Goal: Information Seeking & Learning: Learn about a topic

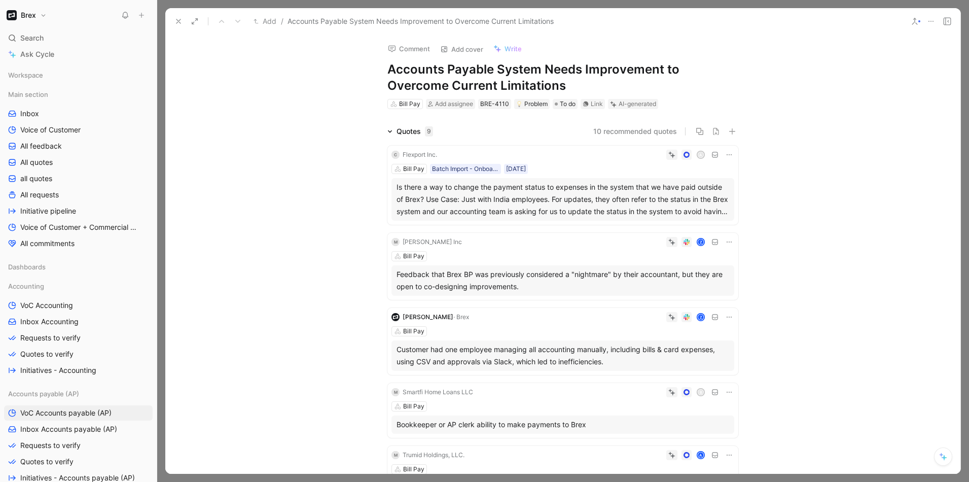
click at [506, 278] on div "Feedback that Brex BP was previously considered a "nightmare" by their accounta…" at bounding box center [563, 280] width 333 height 24
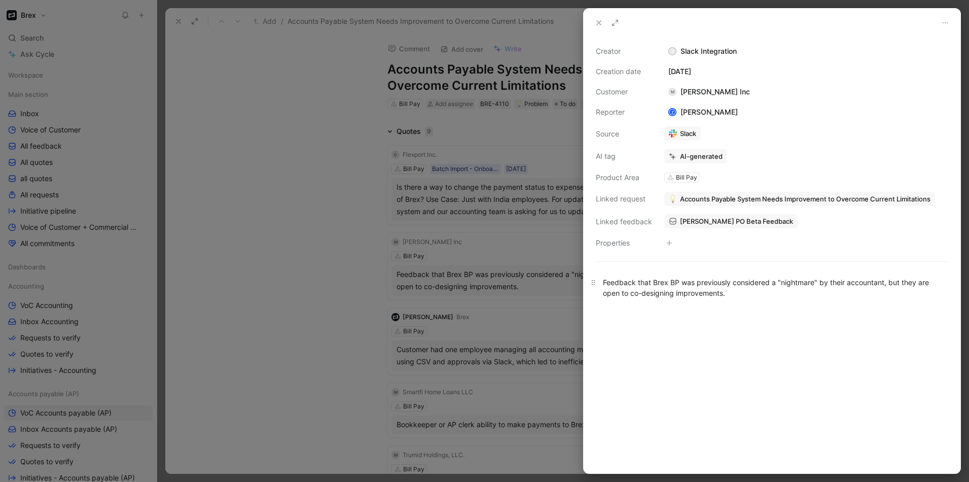
click at [698, 300] on p "Feedback that Brex BP was previously considered a "nightmare" by their accounta…" at bounding box center [772, 287] width 377 height 27
click at [244, 236] on div at bounding box center [484, 241] width 969 height 482
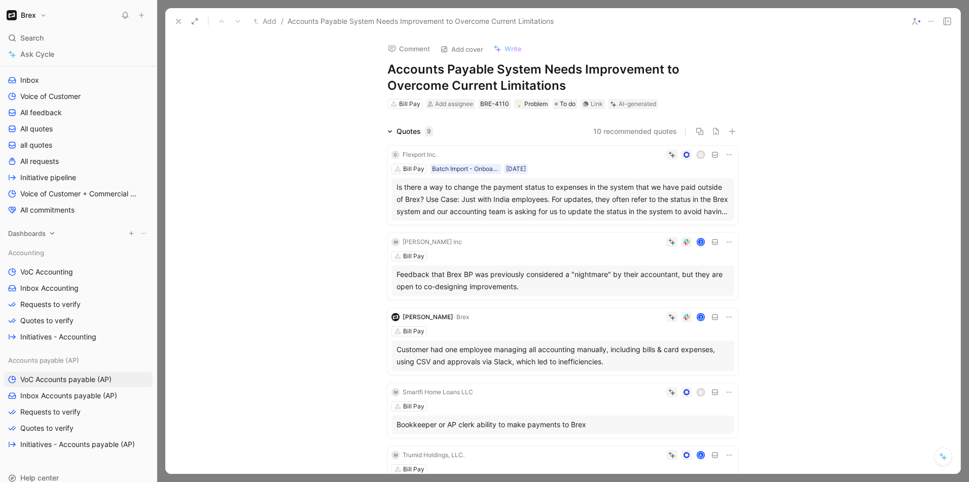
scroll to position [54, 0]
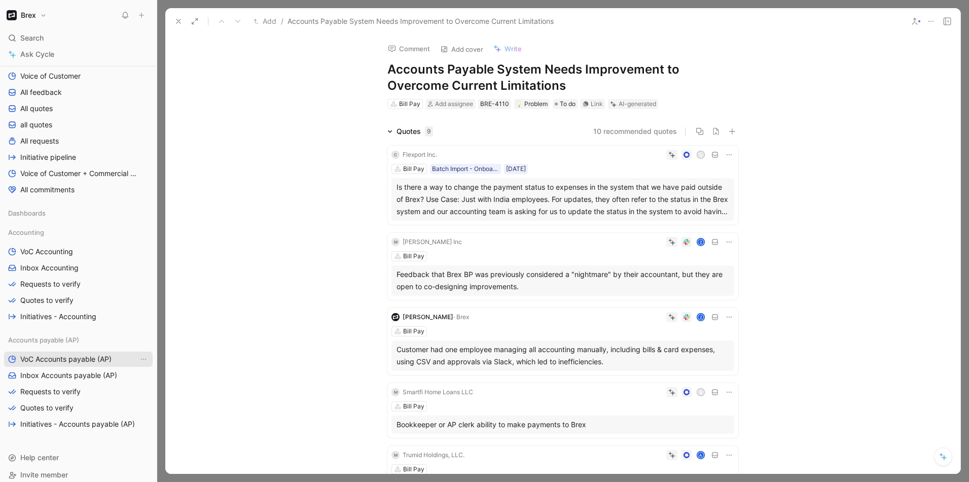
click at [68, 355] on span "VoC Accounts payable (AP)" at bounding box center [65, 359] width 91 height 10
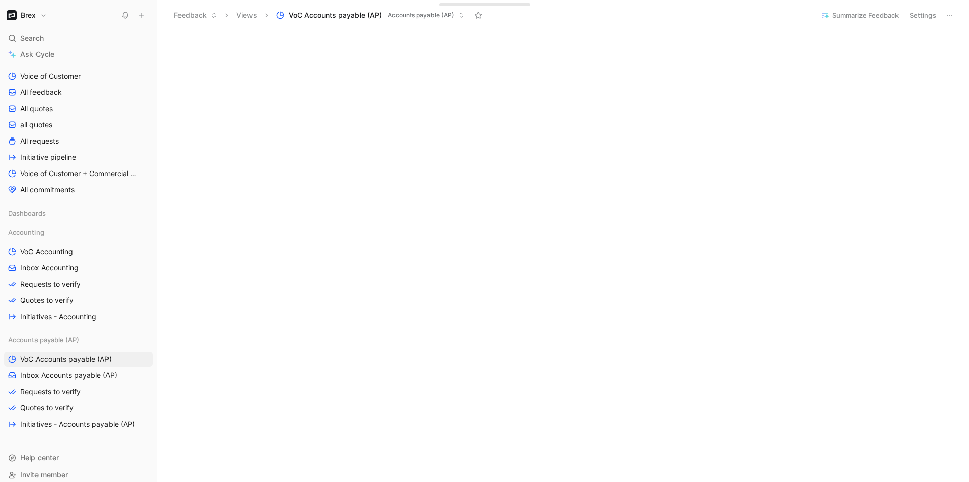
scroll to position [305, 0]
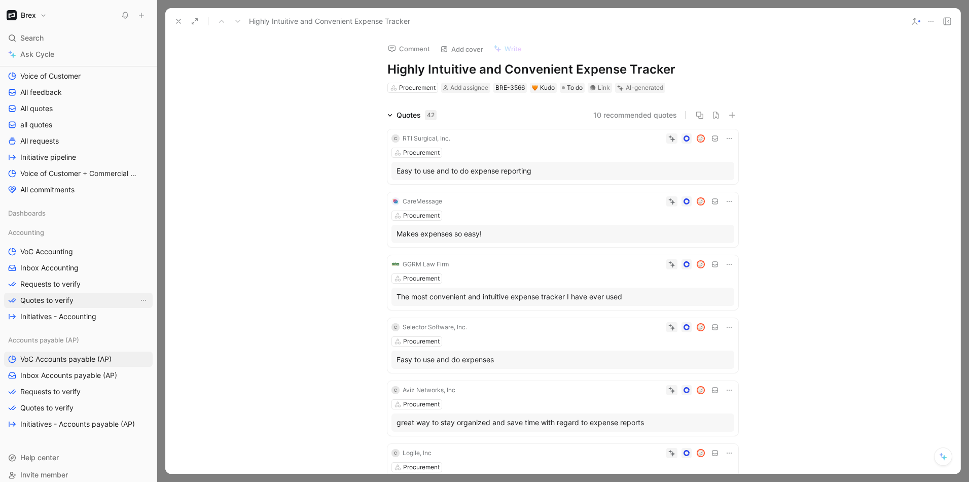
scroll to position [62, 0]
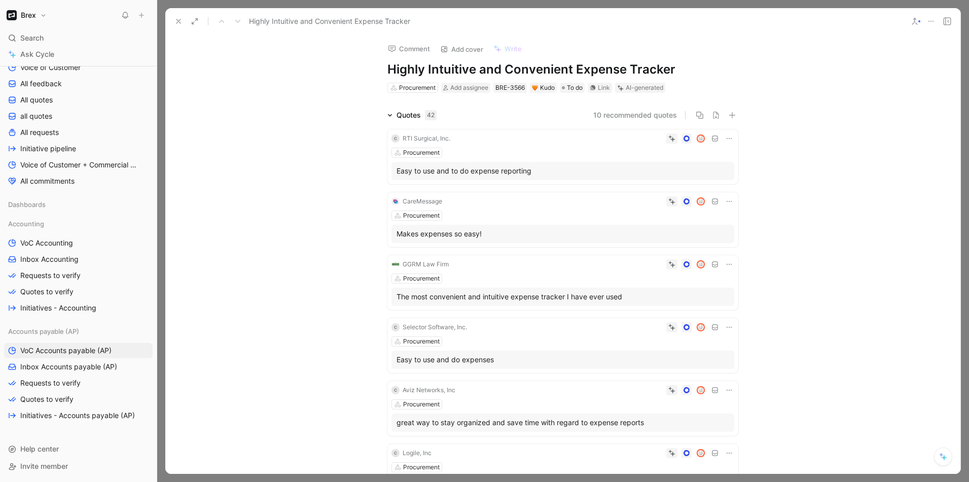
click at [172, 18] on button at bounding box center [178, 21] width 14 height 14
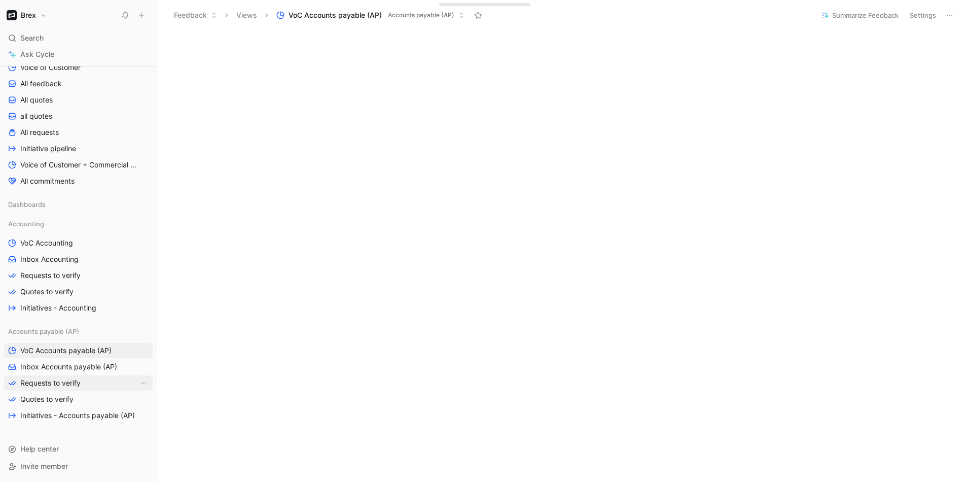
click at [31, 382] on span "Requests to verify" at bounding box center [50, 383] width 60 height 10
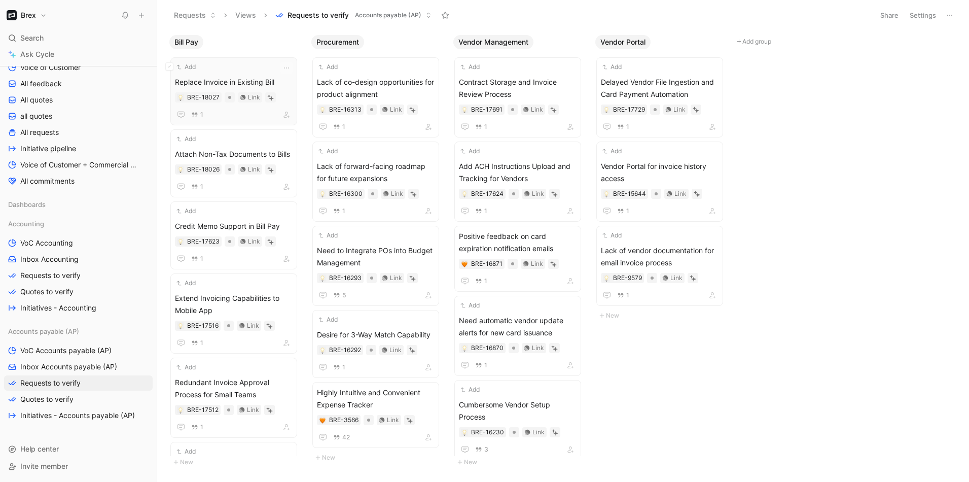
click at [241, 73] on div "Add Replace Invoice in Existing Bill BRE-18027 Link 1" at bounding box center [234, 91] width 118 height 59
click at [773, 195] on body "Brex Search ⌘ K Ask Cycle Workspace Main section Inbox Voice of Customer All fe…" at bounding box center [484, 241] width 969 height 482
click at [878, 233] on div "Bill Pay Add Replace Invoice in Existing Bill BRE-18027 Link 1 Add Attach Non-T…" at bounding box center [563, 255] width 812 height 451
click at [239, 142] on div "Add" at bounding box center [227, 139] width 104 height 10
click at [785, 291] on body "Brex Search ⌘ K Ask Cycle Workspace Main section Inbox Voice of Customer All fe…" at bounding box center [484, 241] width 969 height 482
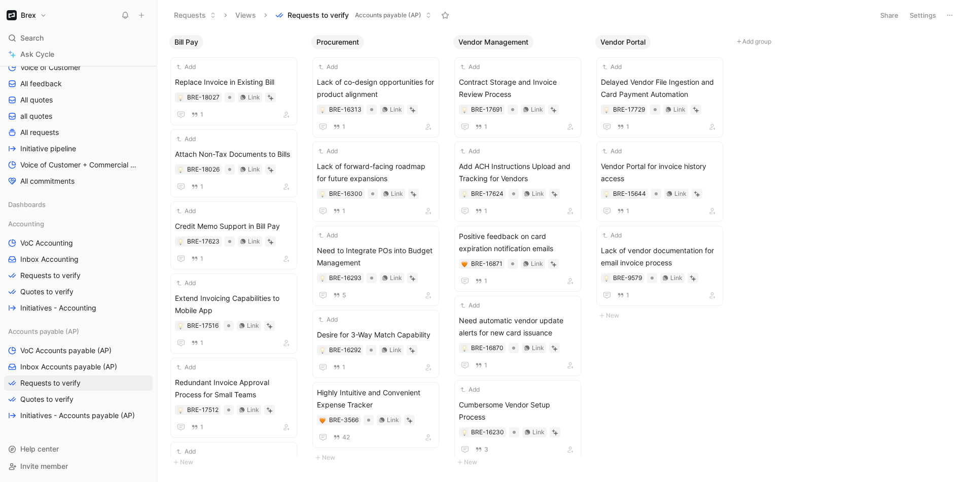
click at [849, 149] on div "Bill Pay Add Replace Invoice in Existing Bill BRE-18027 Link 1 Add Attach Non-T…" at bounding box center [563, 255] width 812 height 451
click at [864, 137] on body "Brex Search ⌘ K Ask Cycle Workspace Main section Inbox Voice of Customer All fe…" at bounding box center [484, 241] width 969 height 482
click at [224, 153] on span "Attach Non-Tax Documents to Bills" at bounding box center [234, 154] width 118 height 12
click at [372, 80] on span "Lack of co-design opportunities for product alignment" at bounding box center [376, 88] width 118 height 24
click at [893, 244] on body "Brex Search ⌘ K Ask Cycle Workspace Main section Inbox Voice of Customer All fe…" at bounding box center [484, 241] width 969 height 482
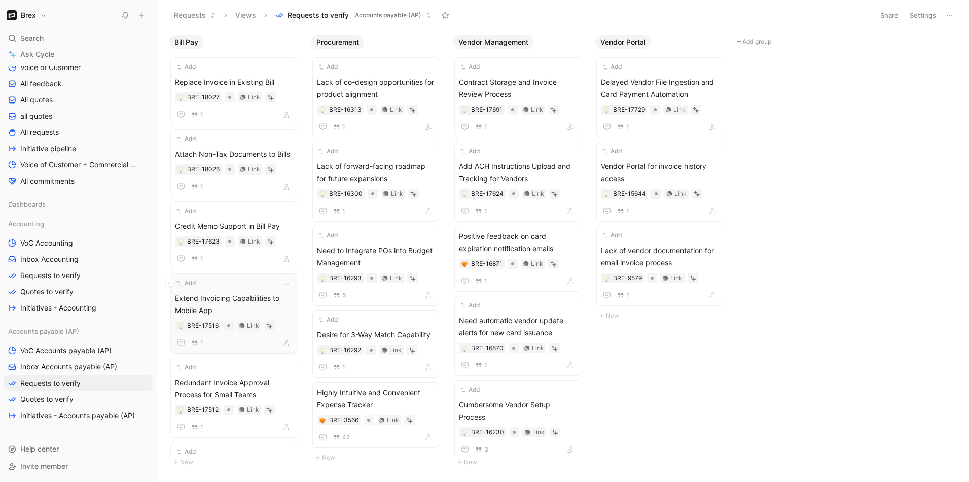
click at [220, 301] on span "Extend Invoicing Capabilities to Mobile App" at bounding box center [234, 304] width 118 height 24
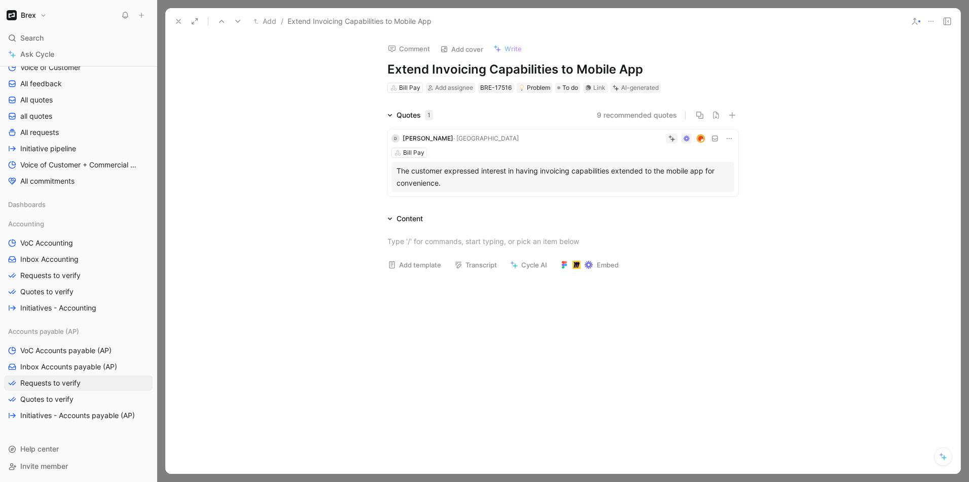
click at [566, 183] on div "The customer expressed interest in having invoicing capabilities extended to th…" at bounding box center [563, 177] width 333 height 24
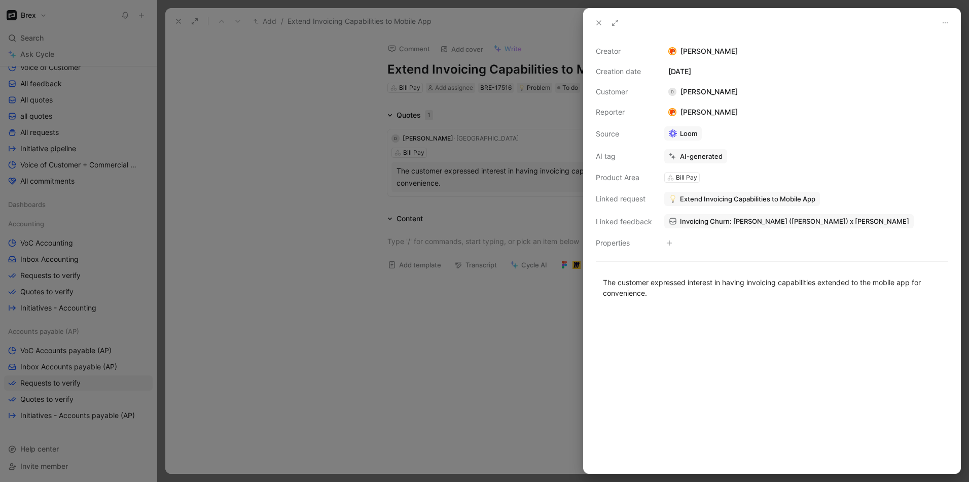
click at [751, 215] on link "Invoicing Churn: [PERSON_NAME] ([PERSON_NAME]) x [PERSON_NAME]" at bounding box center [789, 221] width 250 height 14
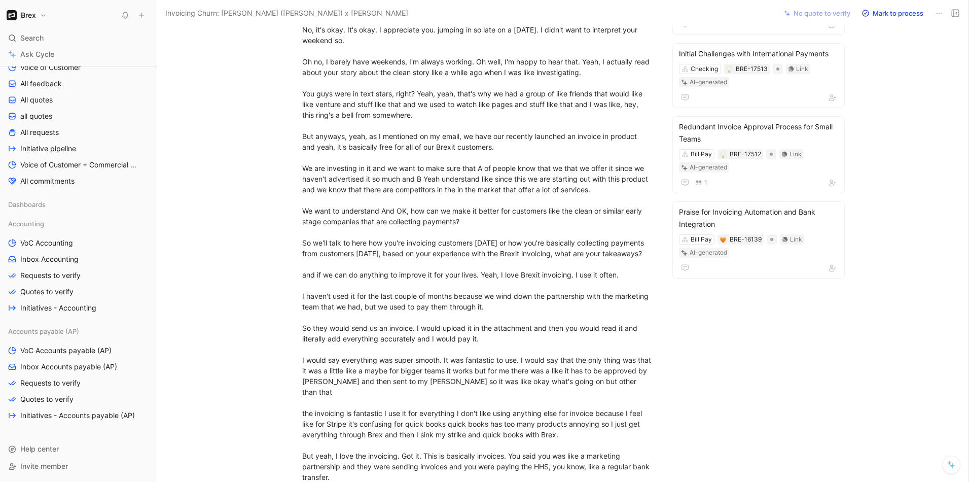
scroll to position [373, 0]
drag, startPoint x: 323, startPoint y: 224, endPoint x: 485, endPoint y: 276, distance: 170.4
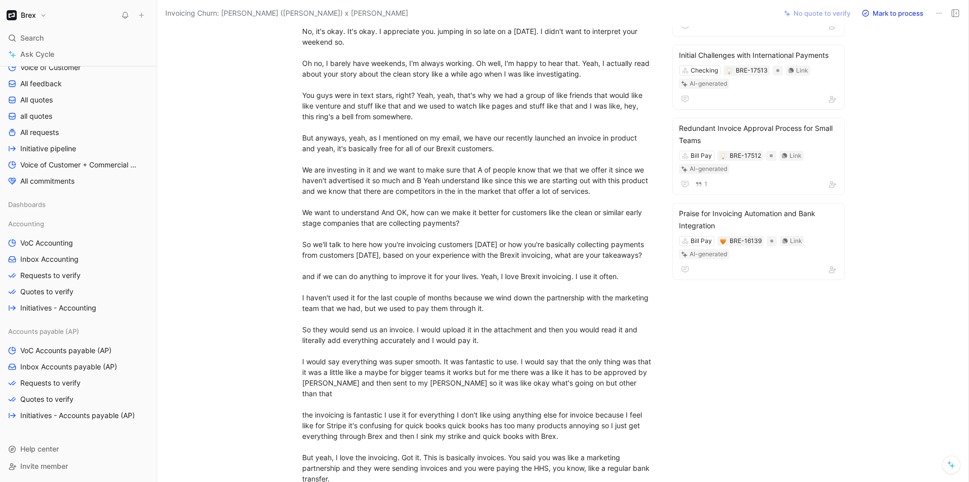
drag, startPoint x: 552, startPoint y: 287, endPoint x: 540, endPoint y: 263, distance: 26.8
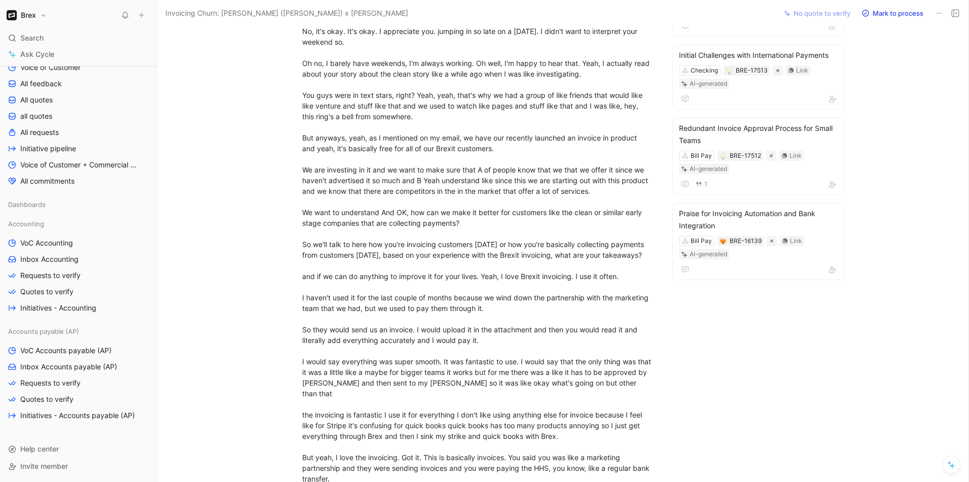
drag, startPoint x: 397, startPoint y: 283, endPoint x: 396, endPoint y: 327, distance: 44.1
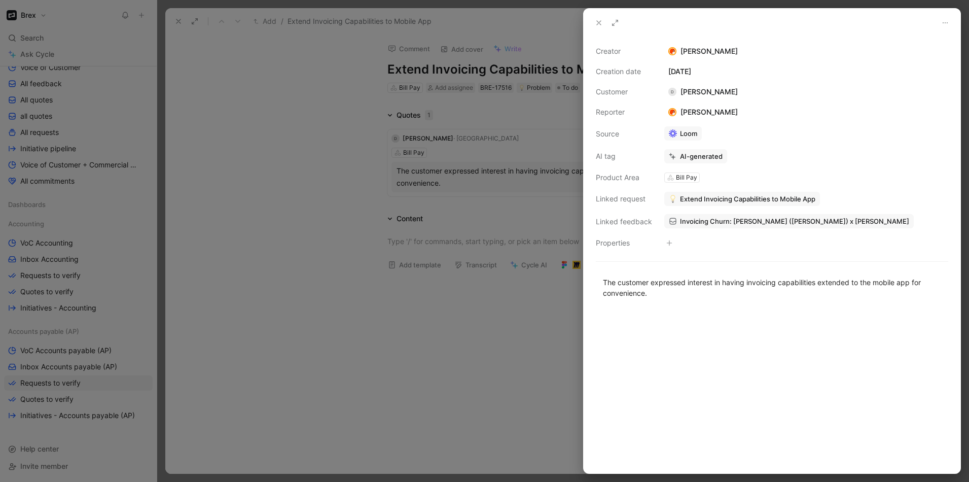
click at [356, 209] on div at bounding box center [484, 241] width 969 height 482
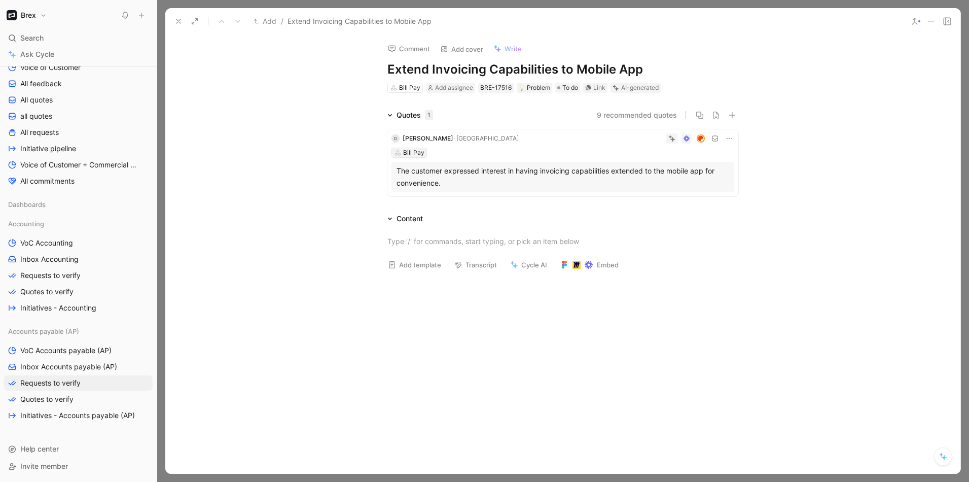
click at [405, 151] on div "Bill Pay" at bounding box center [413, 153] width 21 height 10
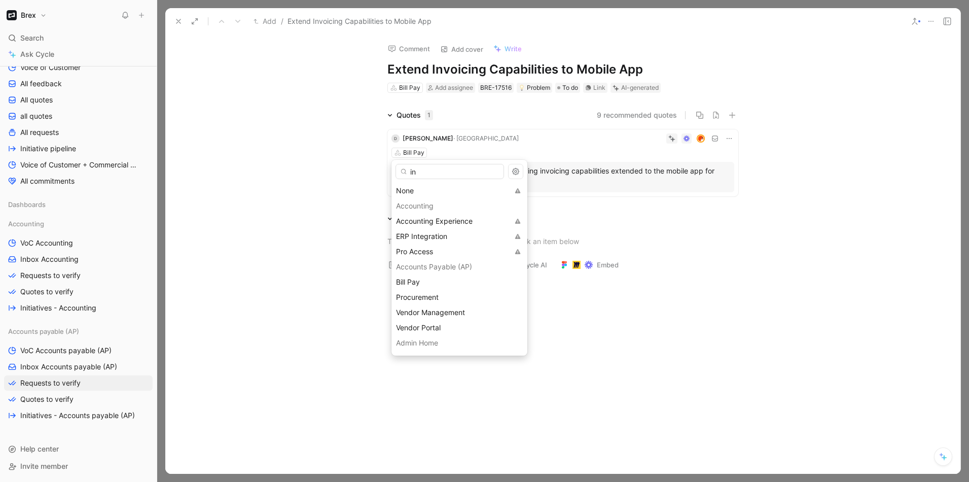
type input "inv"
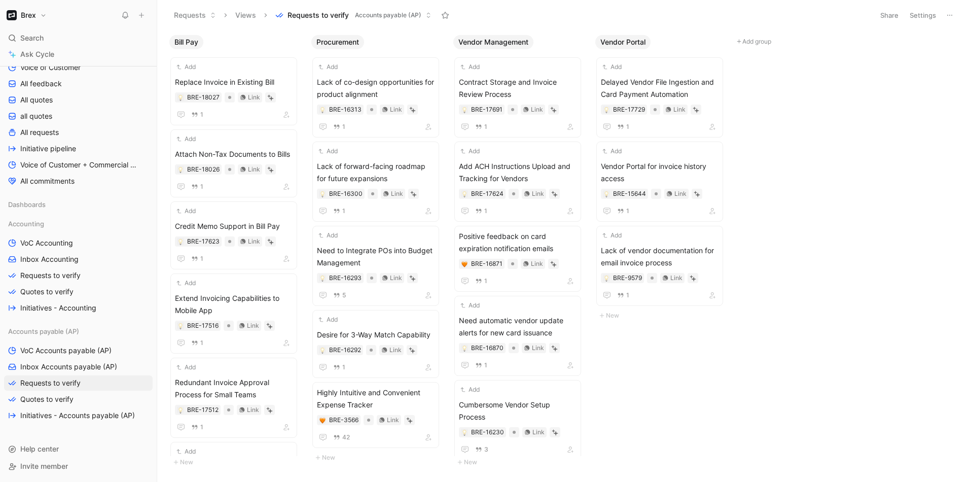
click at [738, 324] on body "Brex Search ⌘ K Ask Cycle Workspace Main section Inbox Voice of Customer All fe…" at bounding box center [484, 241] width 969 height 482
click at [832, 211] on div "Bill Pay Add Replace Invoice in Existing Bill BRE-18027 Link 1 Add Attach Non-T…" at bounding box center [563, 255] width 812 height 451
click at [798, 83] on body "Brex Search ⌘ K Ask Cycle Workspace Main section Inbox Voice of Customer All fe…" at bounding box center [484, 241] width 969 height 482
click at [72, 304] on span "Initiatives - Accounting" at bounding box center [58, 308] width 76 height 10
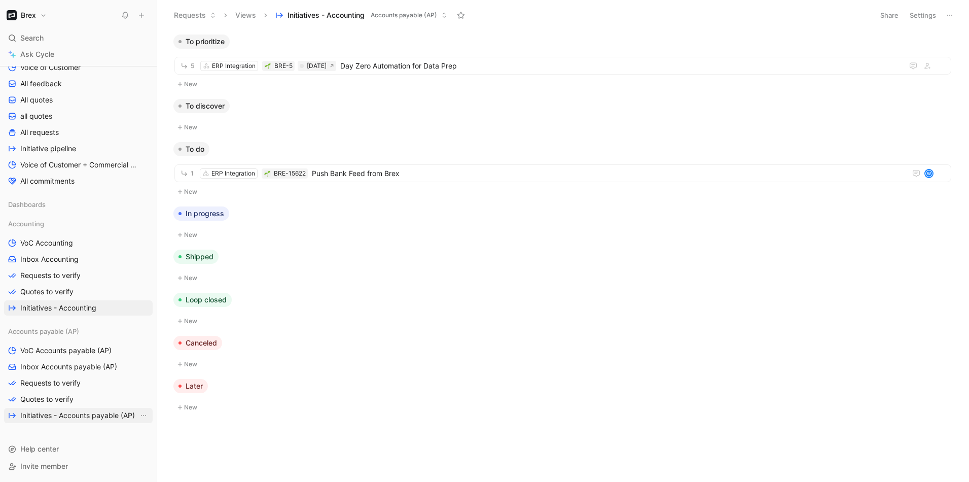
click at [62, 418] on span "Initiatives - Accounts payable (AP)" at bounding box center [77, 415] width 115 height 10
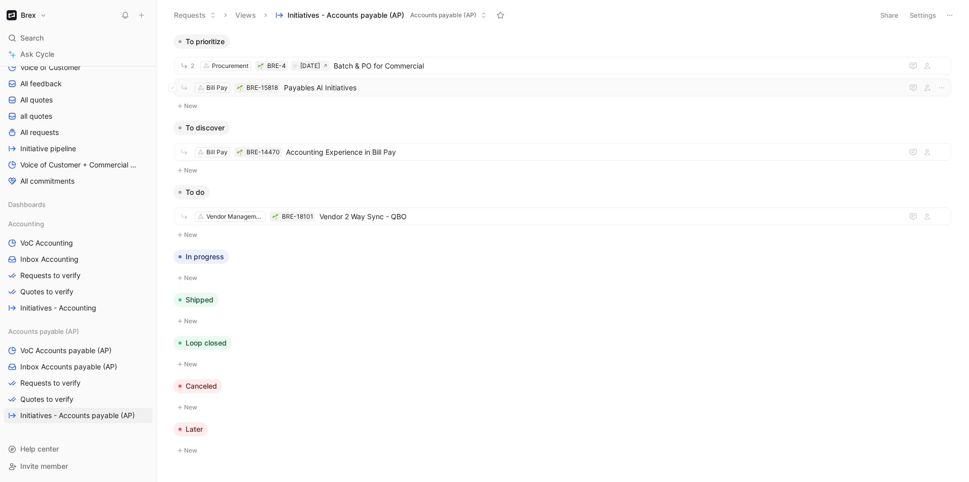
click at [414, 85] on span "Payables AI Initiatives" at bounding box center [591, 88] width 615 height 12
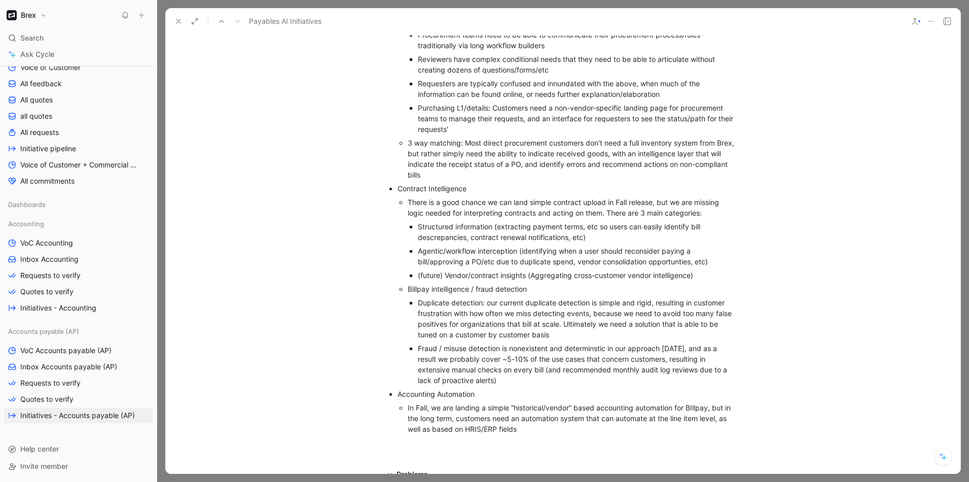
scroll to position [362, 0]
click at [653, 305] on p "Duplicate detection: our current duplicate detection is simple and rigid, resul…" at bounding box center [578, 317] width 321 height 46
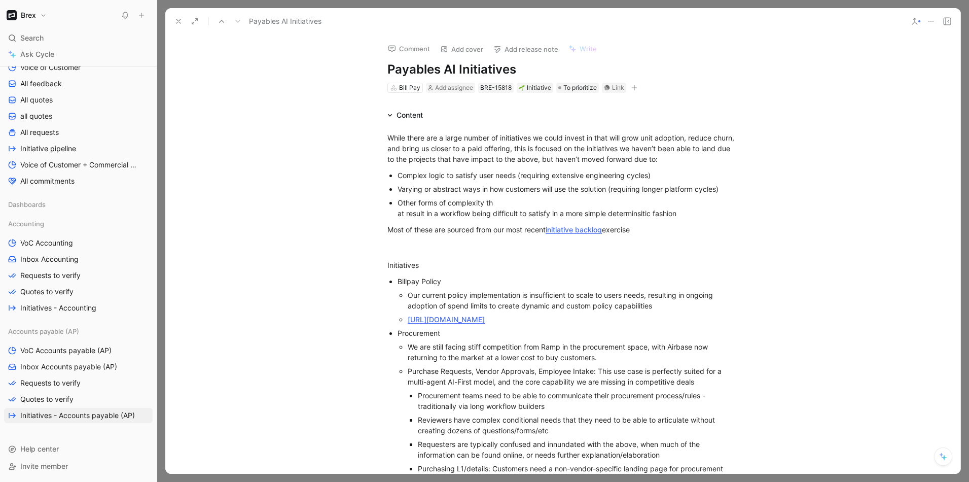
click at [863, 114] on div "Content While there are a large number of initiatives we could invest in that w…" at bounding box center [562, 463] width 795 height 708
click at [793, 256] on div "While there are a large number of initiatives we could invest in that will grow…" at bounding box center [562, 462] width 795 height 683
click at [797, 179] on div "While there are a large number of initiatives we could invest in that will grow…" at bounding box center [562, 462] width 795 height 683
click at [686, 163] on div "While there are a large number of initiatives we could invest in that will grow…" at bounding box center [563, 148] width 351 height 32
click at [776, 187] on div "While there are a large number of initiatives we could invest in that will grow…" at bounding box center [562, 462] width 795 height 683
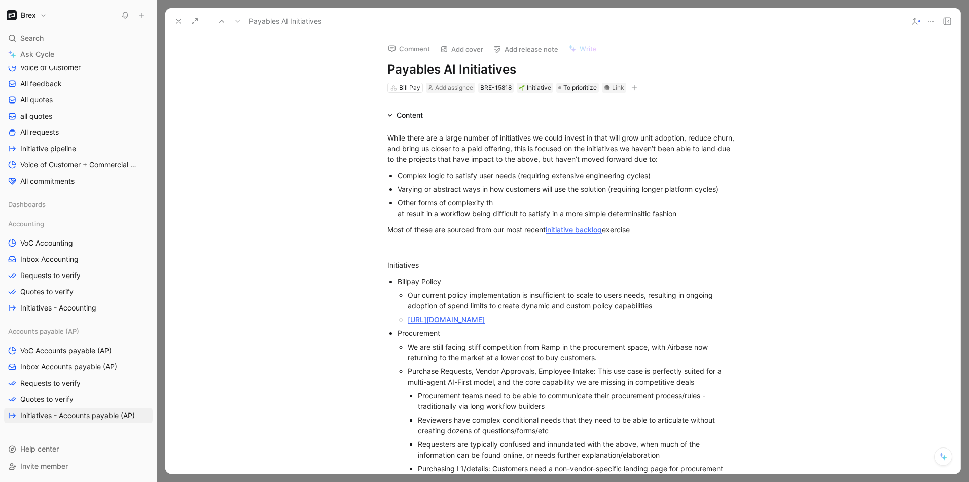
click at [888, 136] on div "While there are a large number of initiatives we could invest in that will grow…" at bounding box center [562, 462] width 795 height 683
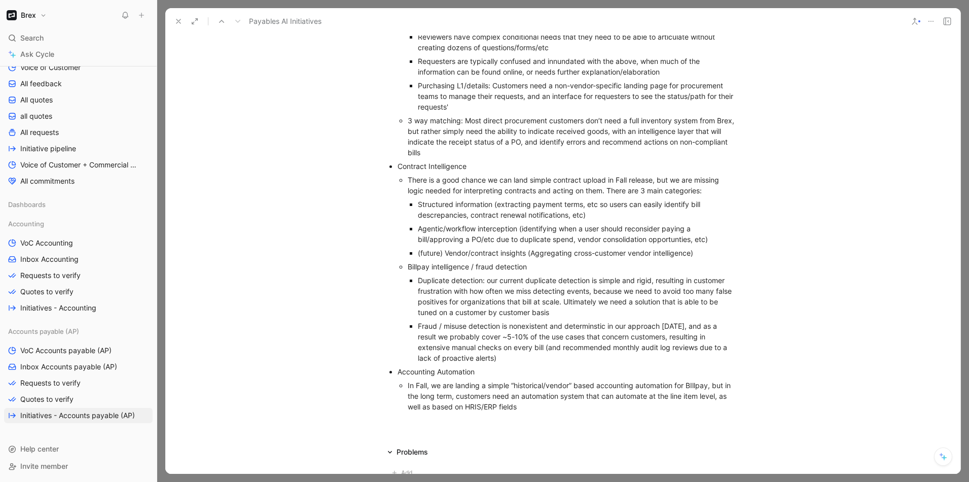
scroll to position [383, 0]
click at [852, 197] on div "While there are a large number of initiatives we could invest in that will grow…" at bounding box center [562, 79] width 795 height 683
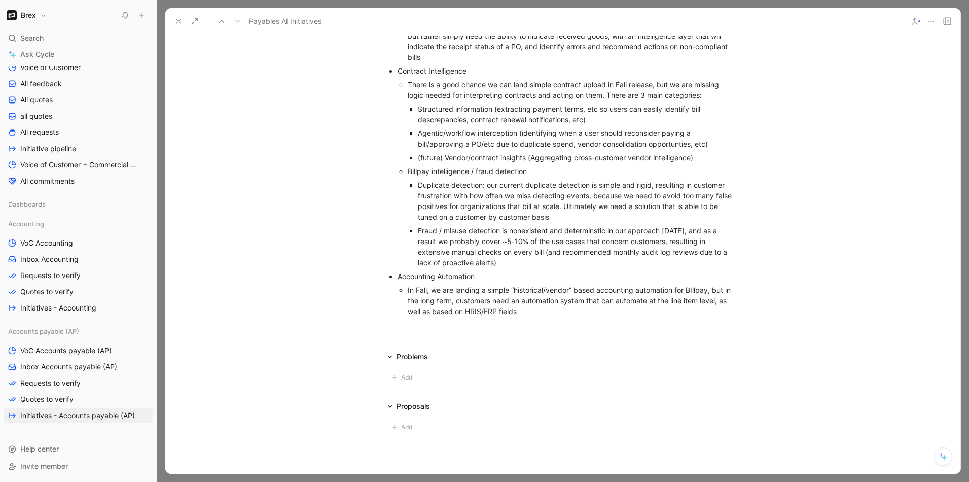
scroll to position [479, 0]
click at [669, 316] on div "In Fall, we are landing a simple “historical/vendor” based accounting automatio…" at bounding box center [573, 300] width 331 height 32
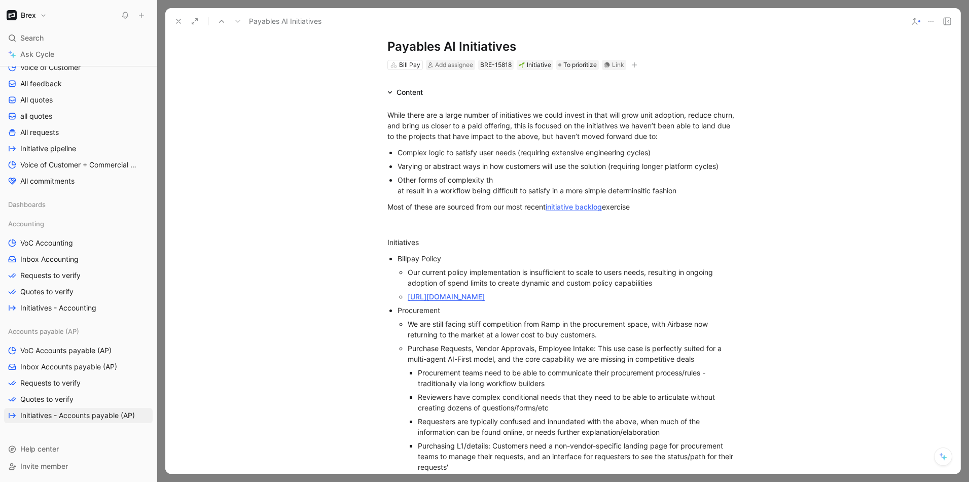
scroll to position [0, 0]
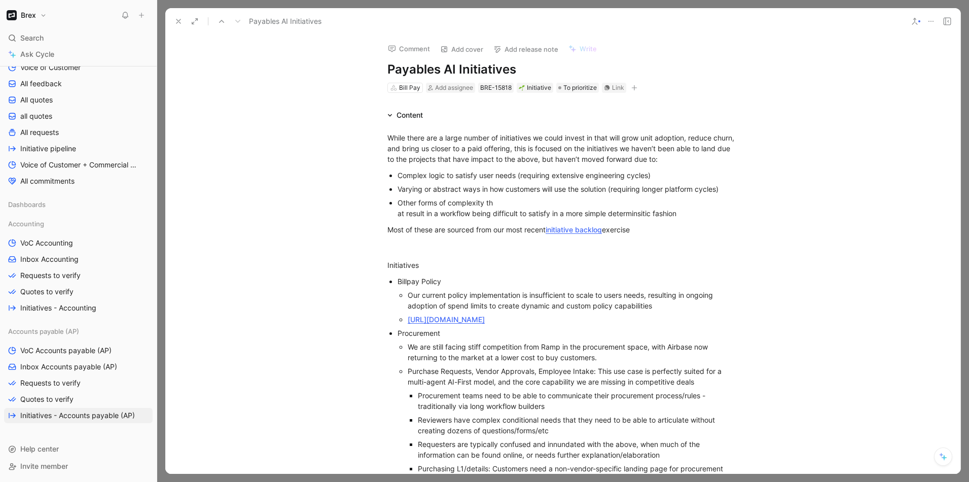
click at [888, 91] on div "Comment Add cover Add release note Write Payables AI Initiatives Bill Pay Add a…" at bounding box center [562, 253] width 795 height 439
click at [887, 202] on div "While there are a large number of initiatives we could invest in that will grow…" at bounding box center [562, 462] width 795 height 683
click at [177, 24] on button at bounding box center [178, 21] width 14 height 14
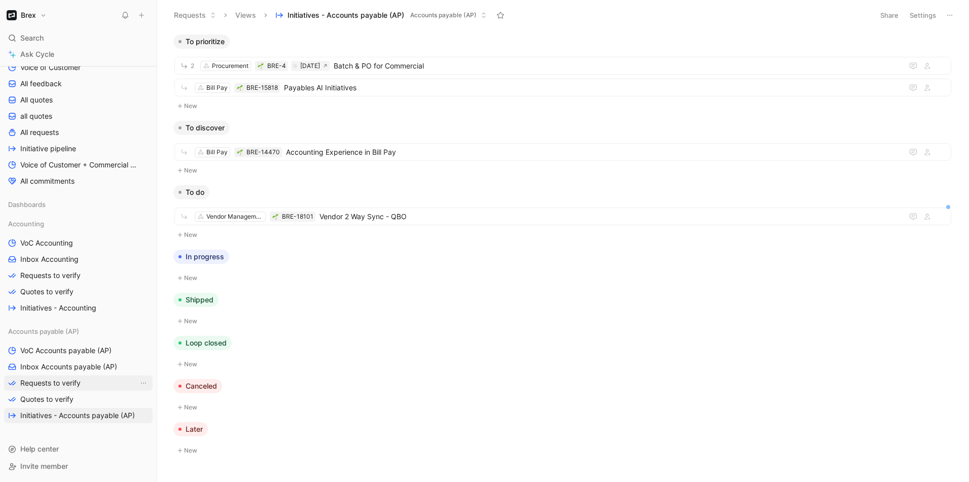
click at [62, 377] on link "Requests to verify" at bounding box center [78, 382] width 149 height 15
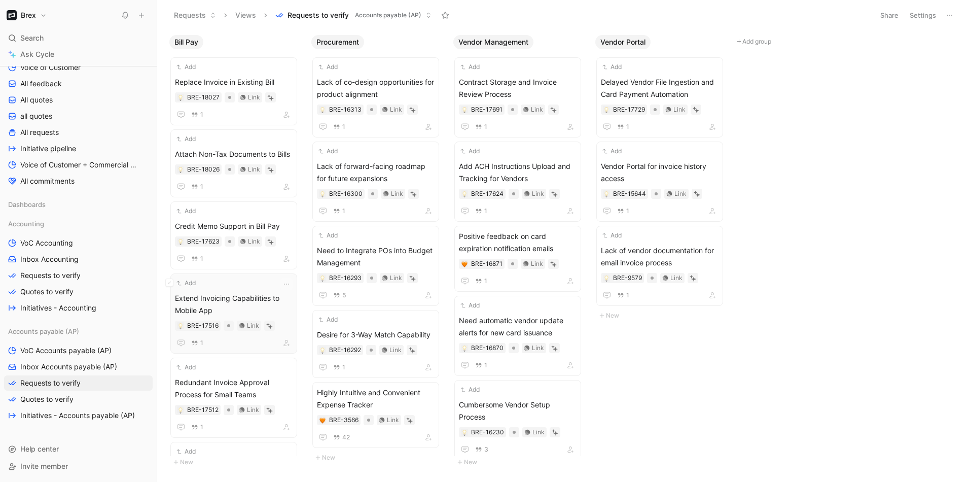
click at [251, 297] on span "Extend Invoicing Capabilities to Mobile App" at bounding box center [234, 304] width 118 height 24
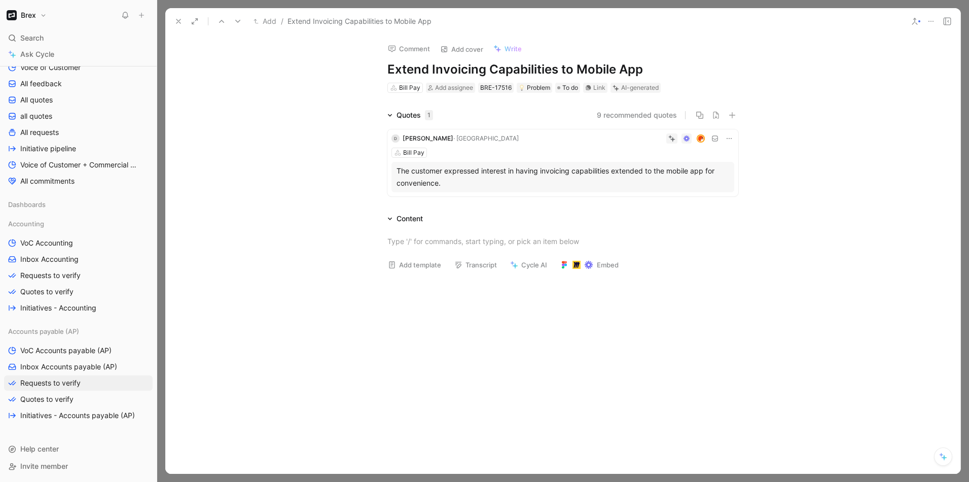
drag, startPoint x: 511, startPoint y: 170, endPoint x: 633, endPoint y: 180, distance: 122.6
click at [633, 180] on div "The customer expressed interest in having invoicing capabilities extended to th…" at bounding box center [563, 177] width 333 height 24
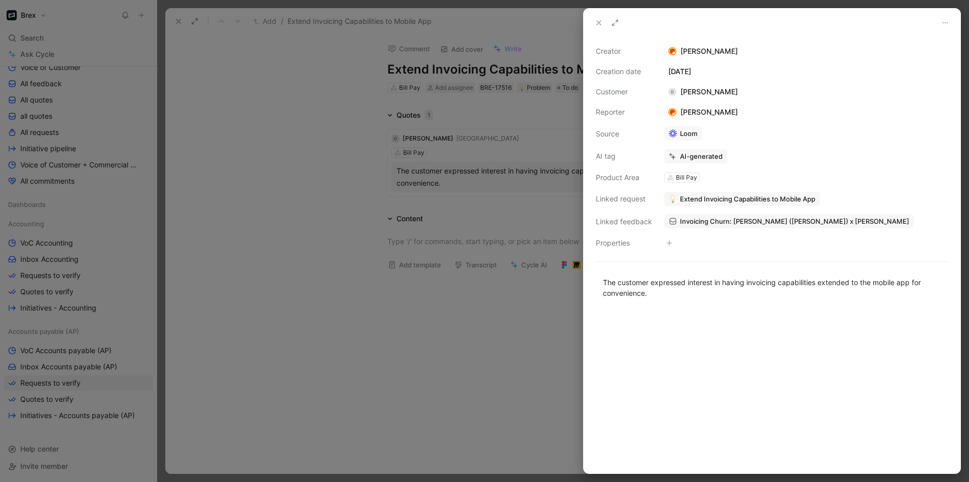
click at [533, 288] on div at bounding box center [484, 241] width 969 height 482
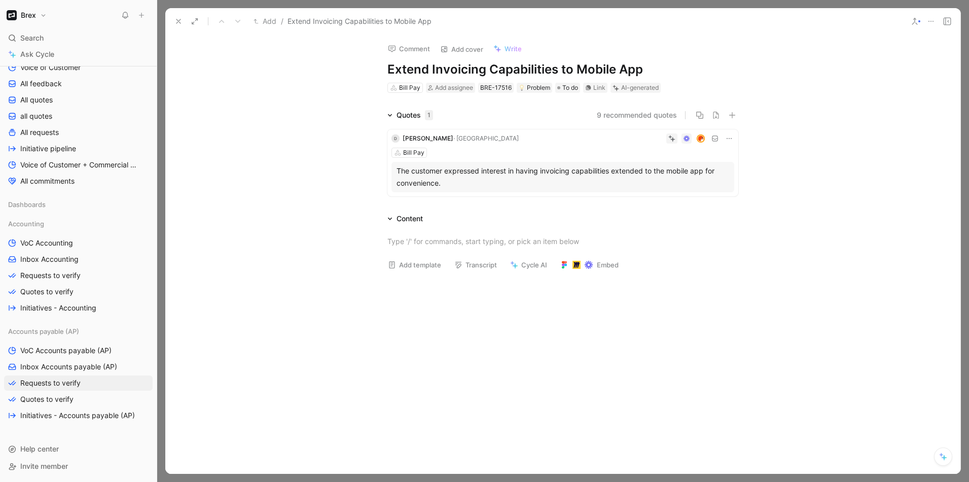
click at [656, 314] on div at bounding box center [562, 350] width 795 height 145
click at [556, 185] on div "The customer expressed interest in having invoicing capabilities extended to th…" at bounding box center [563, 177] width 333 height 24
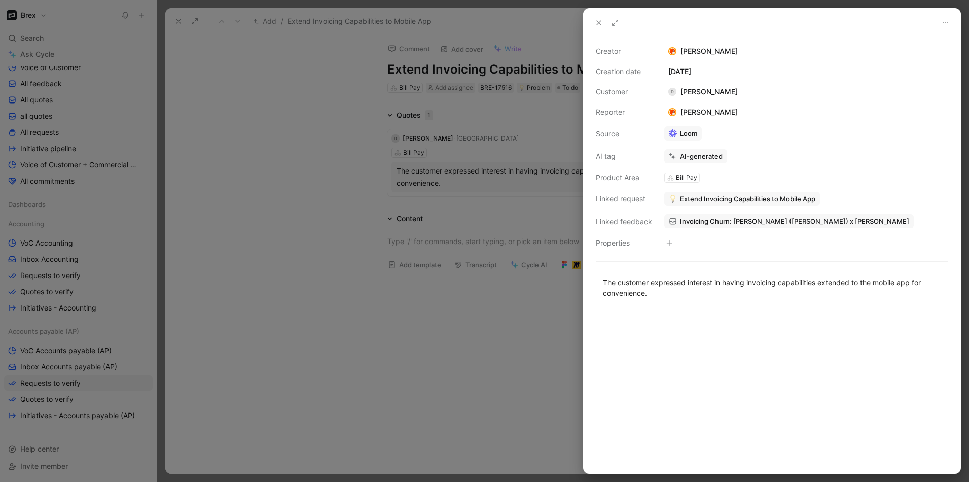
click at [448, 368] on div at bounding box center [484, 241] width 969 height 482
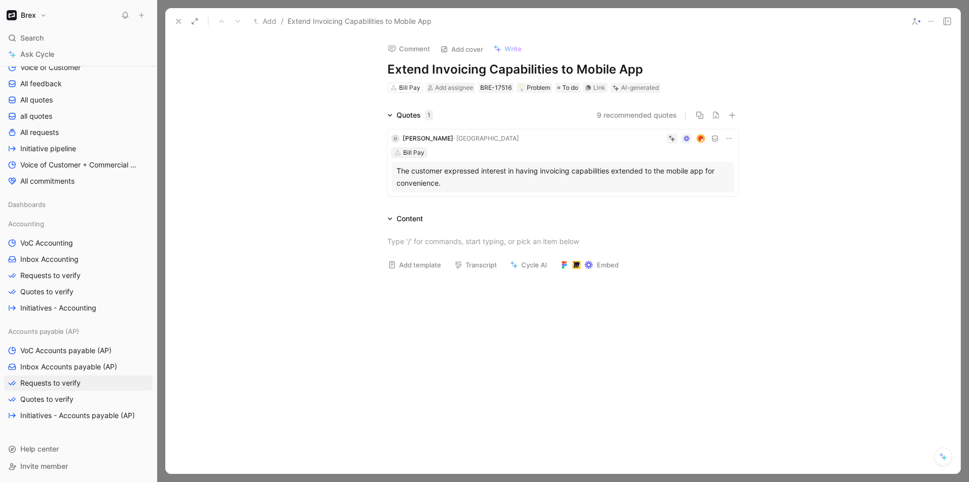
click at [404, 153] on div "Bill Pay" at bounding box center [413, 153] width 21 height 10
type input "invoi"
click at [476, 189] on div "Invoi cing" at bounding box center [452, 191] width 113 height 12
click at [805, 203] on div "Quotes 1 9 recommended quotes d [PERSON_NAME] · Clyn Invoicing The customer exp…" at bounding box center [562, 266] width 795 height 314
click at [178, 17] on icon at bounding box center [178, 21] width 8 height 8
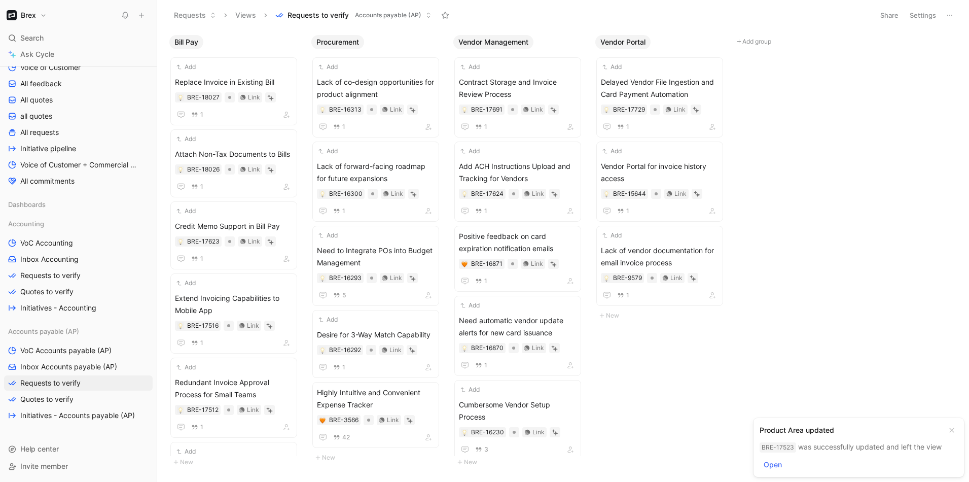
click at [724, 373] on body "Brex Search ⌘ K Ask Cycle Workspace Main section Inbox Voice of Customer All fe…" at bounding box center [484, 241] width 969 height 482
click at [235, 295] on span "Extend Invoicing Capabilities to Mobile App" at bounding box center [234, 304] width 118 height 24
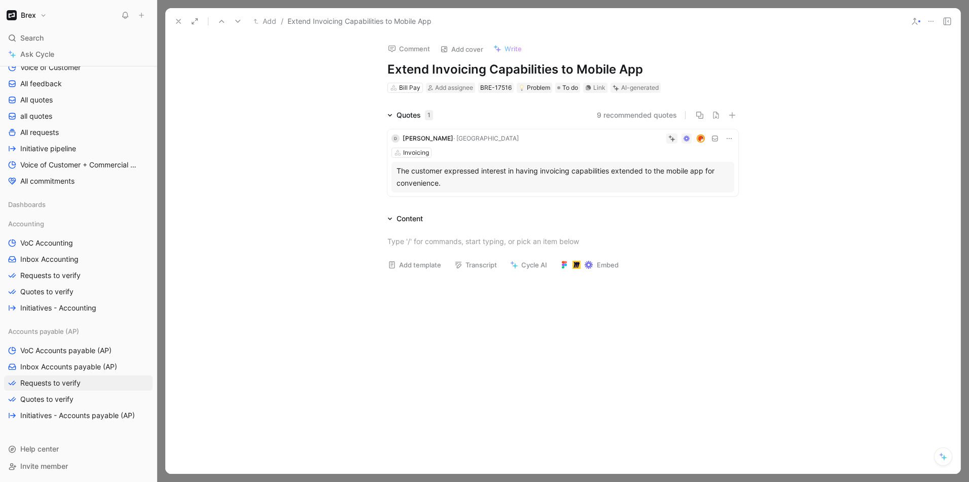
click at [637, 84] on div "AI-generated" at bounding box center [640, 88] width 38 height 10
click at [618, 86] on icon at bounding box center [616, 88] width 7 height 7
click at [693, 125] on button "Discard" at bounding box center [689, 122] width 39 height 14
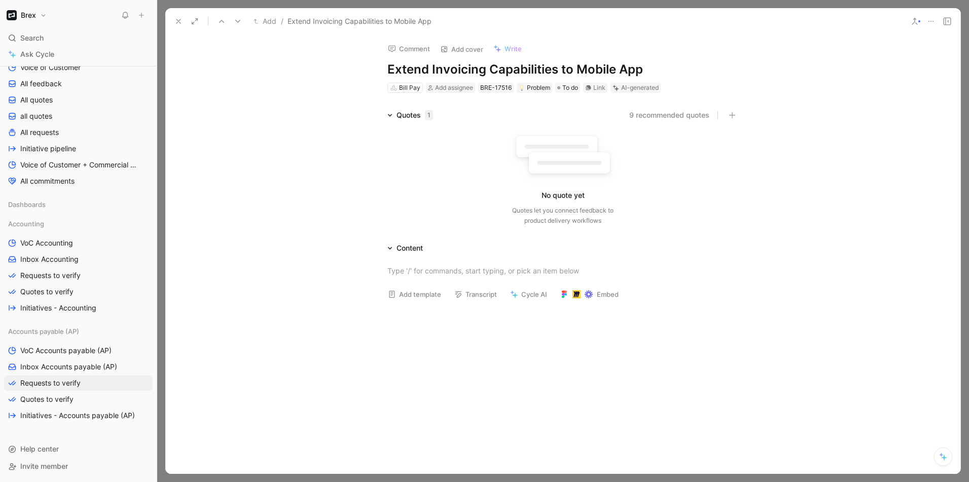
click at [931, 20] on icon at bounding box center [931, 21] width 8 height 8
click at [884, 88] on div "Delete" at bounding box center [888, 88] width 92 height 12
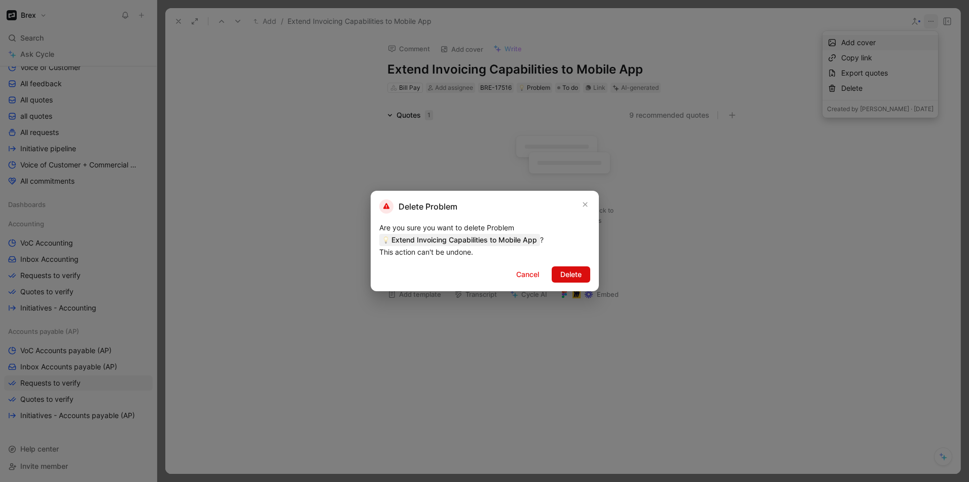
click at [582, 276] on button "Delete" at bounding box center [571, 274] width 39 height 16
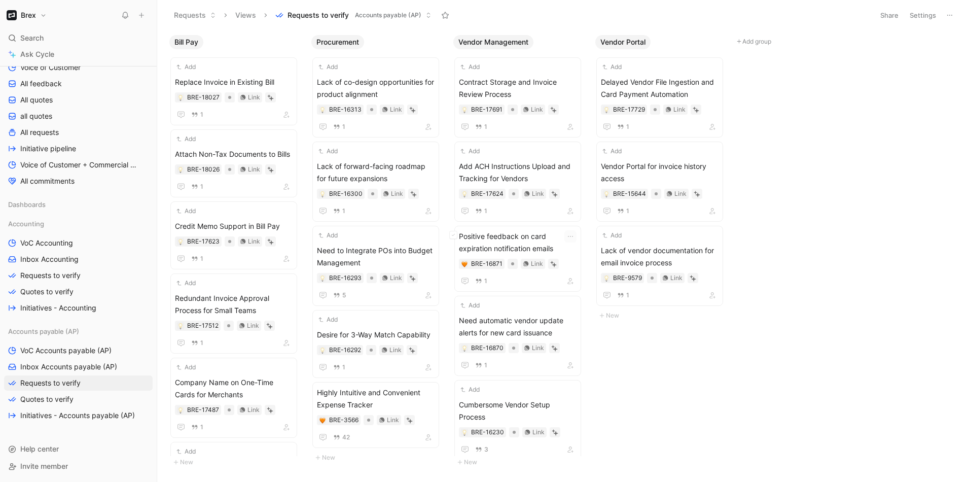
click at [698, 374] on div "Bill Pay Add Replace Invoice in Existing Bill BRE-18027 Link 1 Add Attach Non-T…" at bounding box center [563, 255] width 812 height 451
click at [817, 274] on div "Bill Pay Add Replace Invoice in Existing Bill BRE-18027 Link 1 Add Attach Non-T…" at bounding box center [563, 255] width 812 height 451
click at [868, 258] on div "Bill Pay Add Replace Invoice in Existing Bill BRE-18027 Link 1 Add Attach Non-T…" at bounding box center [563, 255] width 812 height 451
click at [797, 173] on div "Bill Pay Add Replace Invoice in Existing Bill BRE-18027 Link 1 Add Attach Non-T…" at bounding box center [563, 255] width 812 height 451
click at [869, 176] on div "Bill Pay Add Replace Invoice in Existing Bill BRE-18027 Link 1 Add Attach Non-T…" at bounding box center [563, 255] width 812 height 451
